Goal: Transaction & Acquisition: Purchase product/service

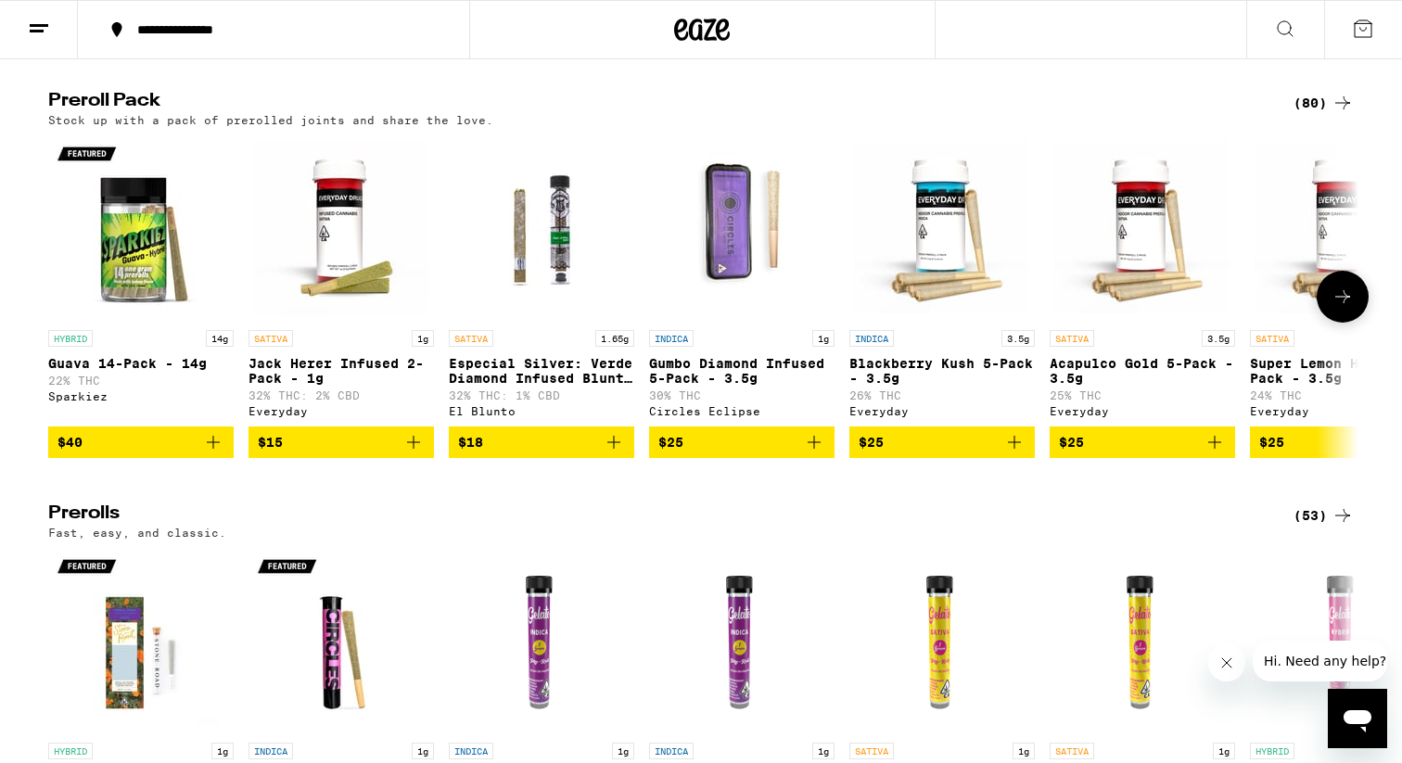
scroll to position [4973, 0]
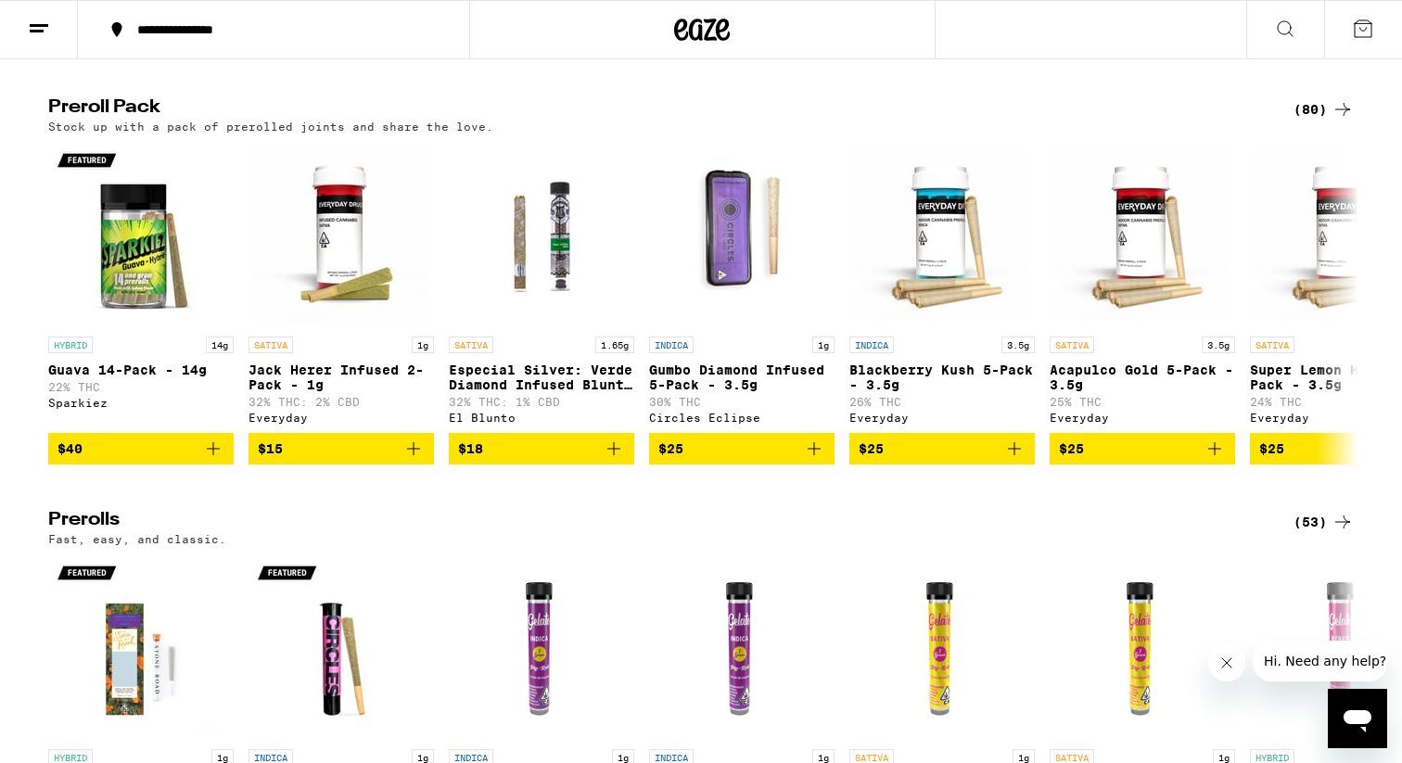
click at [1319, 121] on div "(80)" at bounding box center [1324, 109] width 60 height 22
